Goal: Transaction & Acquisition: Purchase product/service

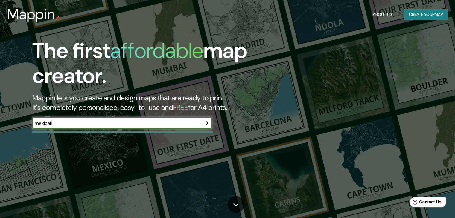
type input "mexicali"
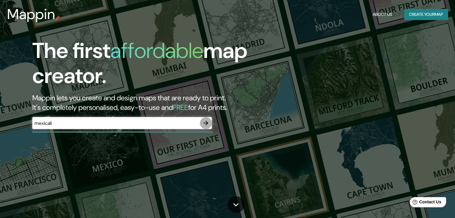
click at [205, 124] on icon "button" at bounding box center [205, 123] width 7 height 7
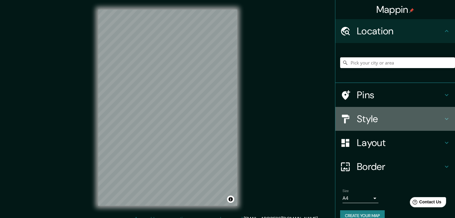
click at [372, 117] on h4 "Style" at bounding box center [400, 119] width 86 height 12
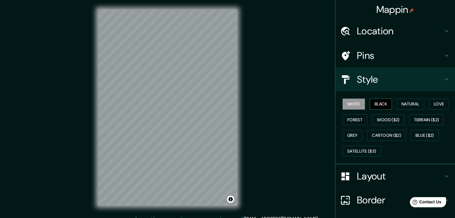
click at [374, 108] on button "Black" at bounding box center [380, 104] width 22 height 11
click at [407, 104] on button "Natural" at bounding box center [409, 104] width 27 height 11
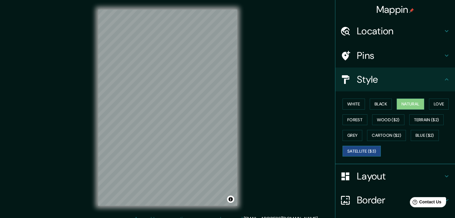
click at [361, 152] on button "Satellite ($3)" at bounding box center [361, 151] width 38 height 11
click at [343, 134] on button "Grey" at bounding box center [352, 135] width 20 height 11
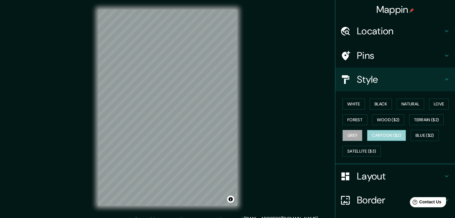
click at [374, 135] on button "Cartoon ($2)" at bounding box center [386, 135] width 39 height 11
click at [356, 123] on button "Forest" at bounding box center [354, 119] width 25 height 11
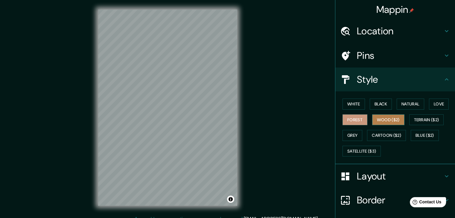
click at [373, 118] on button "Wood ($2)" at bounding box center [388, 119] width 32 height 11
click at [375, 104] on button "Black" at bounding box center [380, 104] width 22 height 11
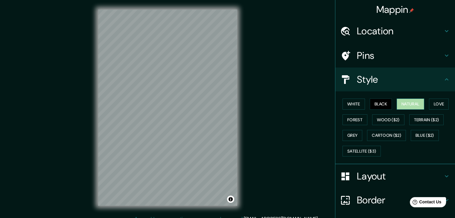
click at [399, 103] on button "Natural" at bounding box center [409, 104] width 27 height 11
click at [238, 99] on div "© Mapbox © OpenStreetMap Improve this map" at bounding box center [167, 108] width 158 height 216
click at [314, 107] on div "Mappin Location Pins Style White Black Natural Love Forest Wood ($2) Terrain ($…" at bounding box center [227, 112] width 455 height 225
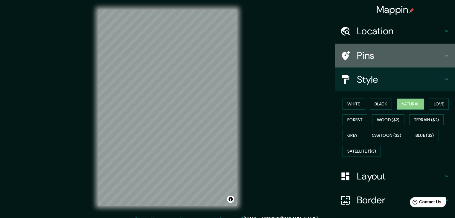
drag, startPoint x: 332, startPoint y: 54, endPoint x: 335, endPoint y: 56, distance: 3.2
click at [335, 54] on div "Pins" at bounding box center [395, 56] width 120 height 24
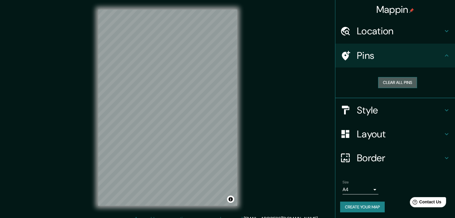
click at [390, 81] on button "Clear all pins" at bounding box center [397, 82] width 39 height 11
click at [380, 83] on button "Clear all pins" at bounding box center [397, 82] width 39 height 11
click at [378, 84] on button "Clear all pins" at bounding box center [397, 82] width 39 height 11
click at [363, 154] on h4 "Border" at bounding box center [400, 158] width 86 height 12
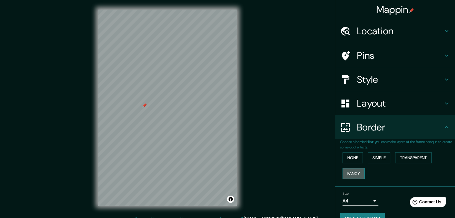
click at [354, 169] on button "Fancy" at bounding box center [353, 173] width 22 height 11
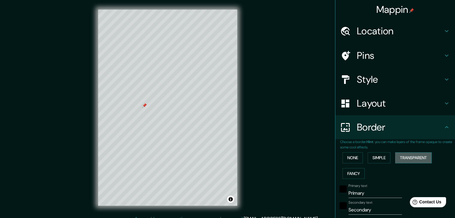
click at [402, 153] on button "Transparent" at bounding box center [413, 157] width 36 height 11
click at [388, 156] on div "None Simple Transparent Fancy" at bounding box center [397, 165] width 115 height 31
click at [387, 156] on div "None Simple Transparent Fancy" at bounding box center [397, 165] width 115 height 31
click at [381, 155] on button "Simple" at bounding box center [378, 157] width 23 height 11
click at [343, 159] on button "None" at bounding box center [352, 157] width 20 height 11
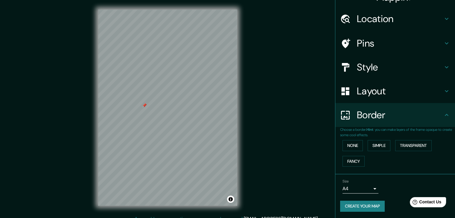
scroll to position [13, 0]
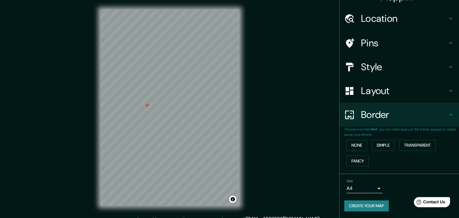
click at [360, 187] on body "Mappin Location Pins Style Layout Border Choose a border. Hint : you can make l…" at bounding box center [229, 109] width 459 height 218
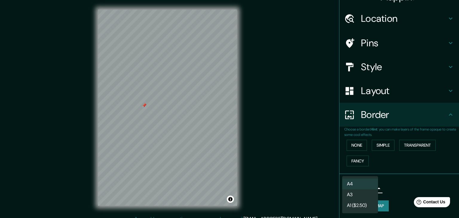
click at [358, 194] on li "A3" at bounding box center [360, 195] width 36 height 11
click at [360, 187] on body "Mappin Location Pins Style Layout Border Choose a border. Hint : you can make l…" at bounding box center [229, 109] width 459 height 218
click at [359, 204] on li "A1 ($2.50)" at bounding box center [360, 205] width 36 height 11
type input "a3"
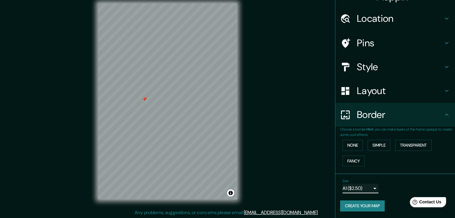
scroll to position [7, 0]
